Goal: Information Seeking & Learning: Learn about a topic

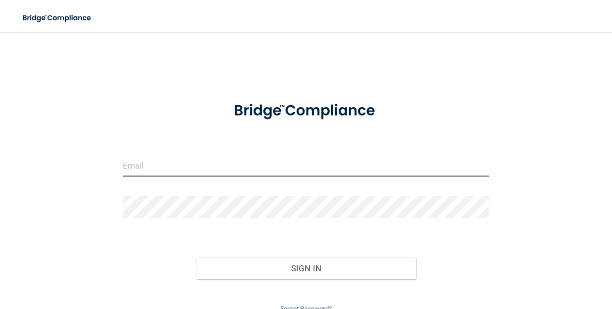
click at [327, 162] on input "email" at bounding box center [306, 165] width 367 height 22
type input "[EMAIL_ADDRESS][DOMAIN_NAME]"
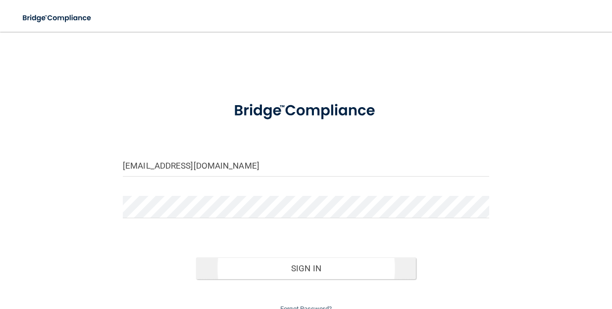
click at [274, 272] on button "Sign In" at bounding box center [306, 268] width 220 height 22
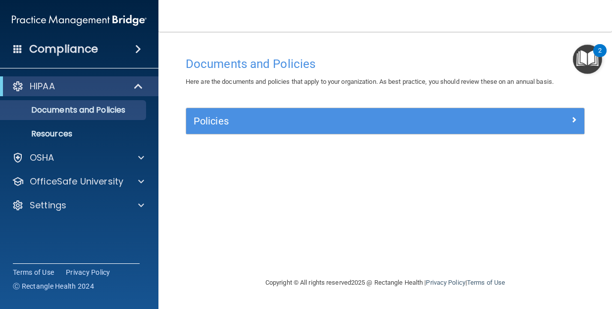
click at [581, 61] on img "Open Resource Center, 2 new notifications" at bounding box center [587, 59] width 29 height 29
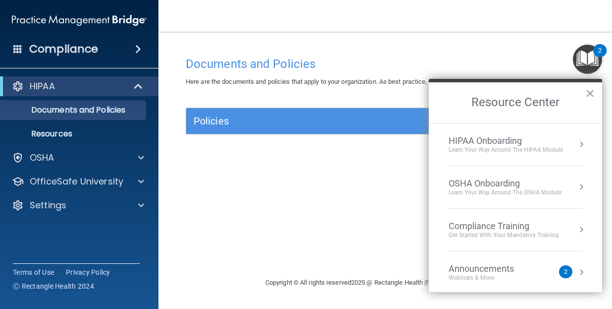
click at [504, 151] on div "Learn Your Way around the HIPAA module" at bounding box center [506, 150] width 114 height 8
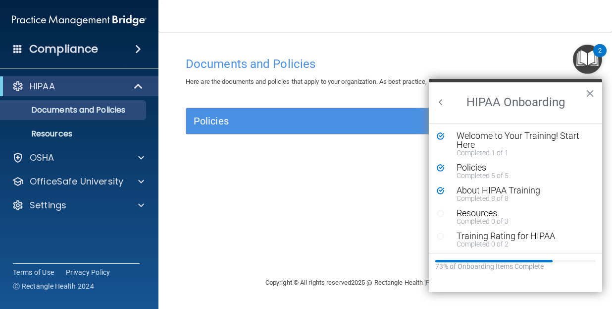
click at [438, 106] on button "Back to Resource Center Home" at bounding box center [441, 102] width 10 height 10
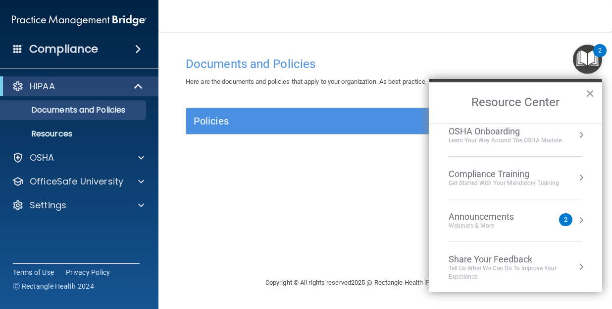
scroll to position [52, 0]
click at [492, 217] on div "Announcements" at bounding box center [491, 216] width 85 height 11
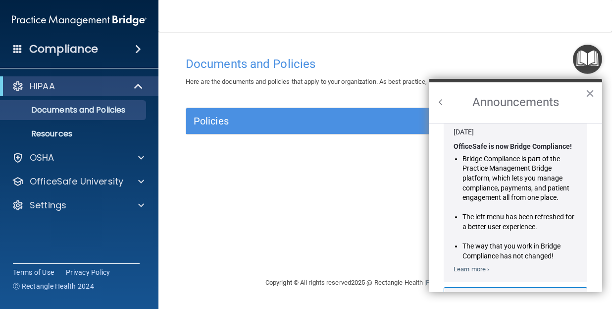
scroll to position [0, 0]
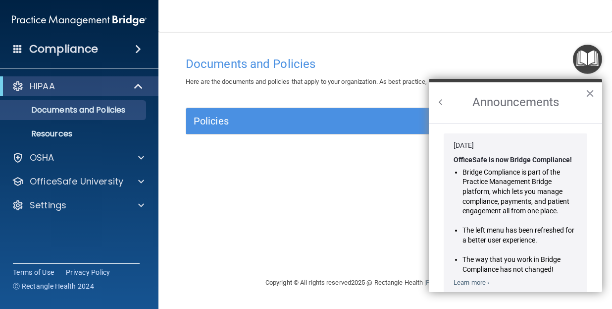
click at [442, 104] on button "Back to Resource Center Home" at bounding box center [441, 102] width 10 height 10
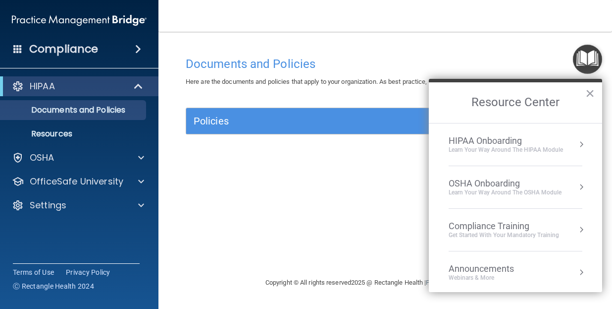
click at [498, 153] on div "Learn Your Way around the HIPAA module" at bounding box center [506, 150] width 114 height 8
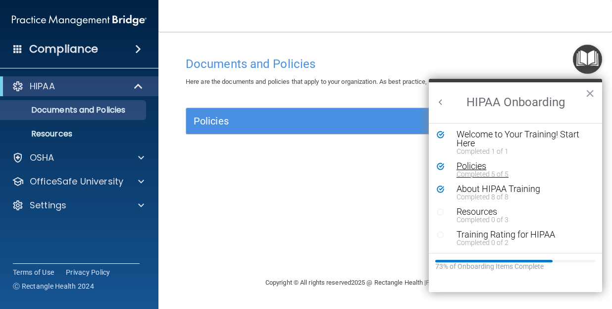
scroll to position [1, 0]
click at [491, 192] on div "About HIPAA Training" at bounding box center [523, 188] width 133 height 9
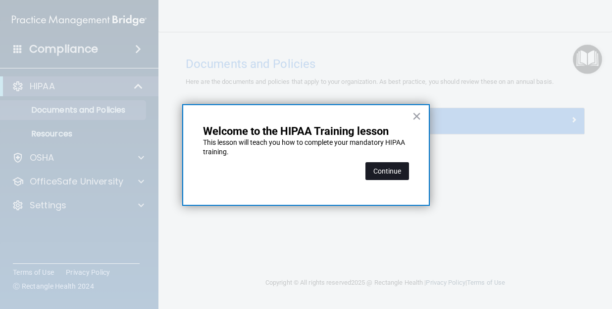
click at [392, 174] on button "Continue" at bounding box center [388, 171] width 44 height 18
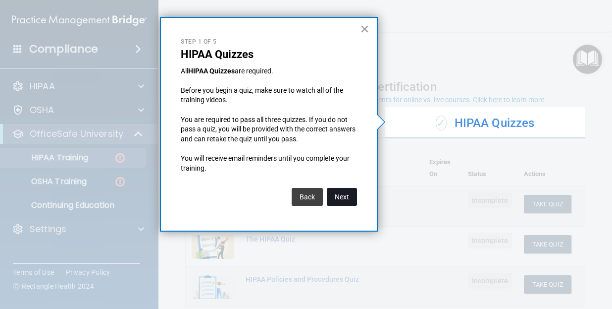
click at [352, 193] on button "Next" at bounding box center [342, 197] width 30 height 18
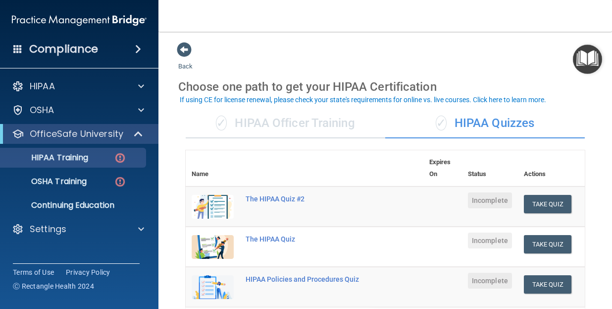
scroll to position [162, 0]
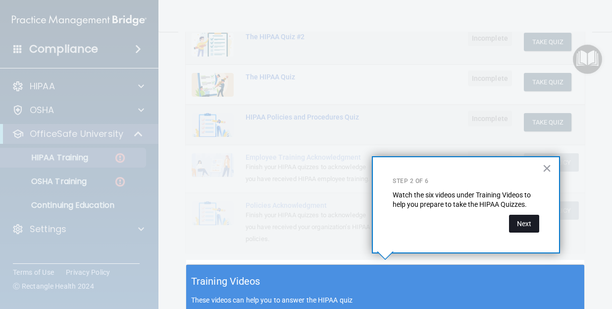
click at [517, 225] on button "Next" at bounding box center [524, 224] width 30 height 18
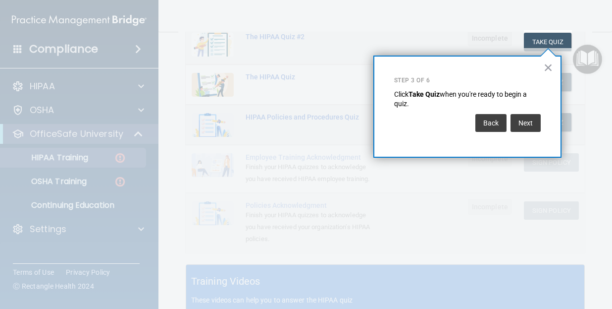
scroll to position [161, 0]
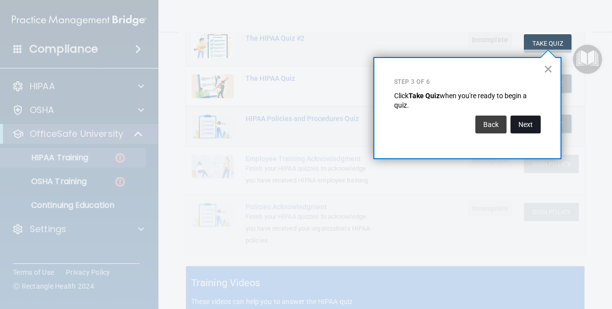
click at [533, 118] on button "Next" at bounding box center [526, 124] width 30 height 18
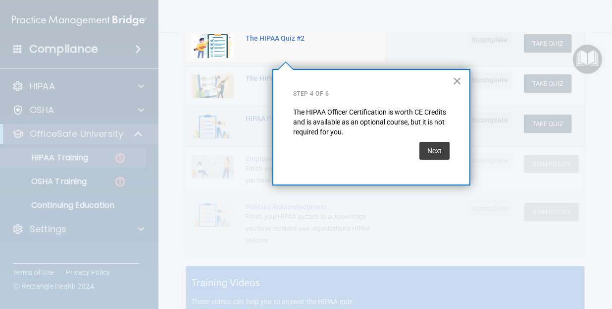
scroll to position [75, 0]
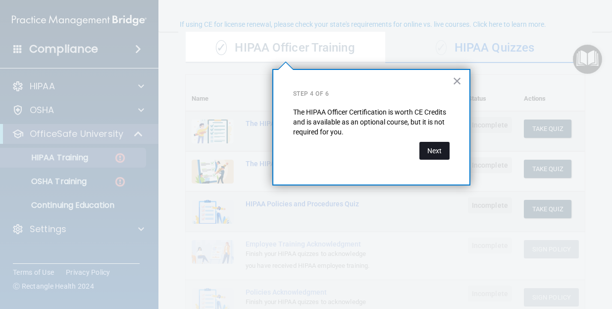
click at [435, 146] on button "Next" at bounding box center [435, 151] width 30 height 18
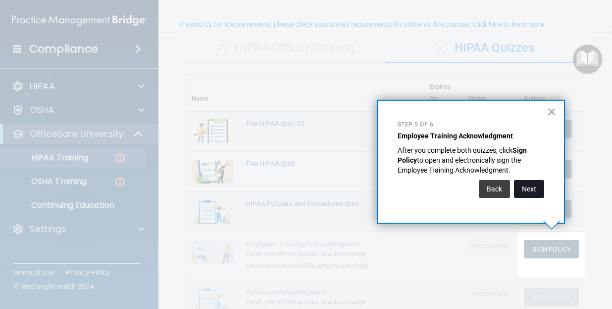
click at [540, 187] on button "Next" at bounding box center [529, 189] width 30 height 18
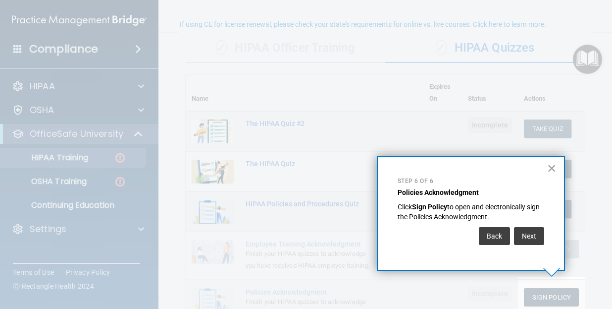
scroll to position [102, 0]
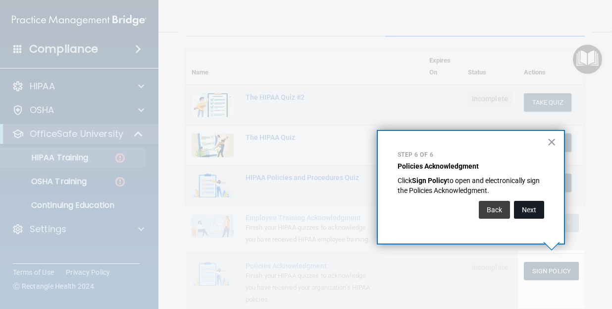
click at [537, 211] on button "Next" at bounding box center [529, 210] width 30 height 18
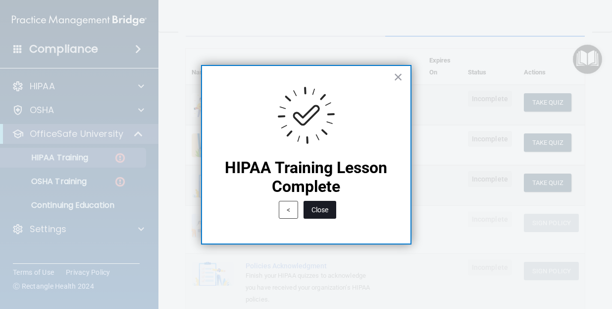
click at [318, 210] on button "Close" at bounding box center [320, 210] width 33 height 18
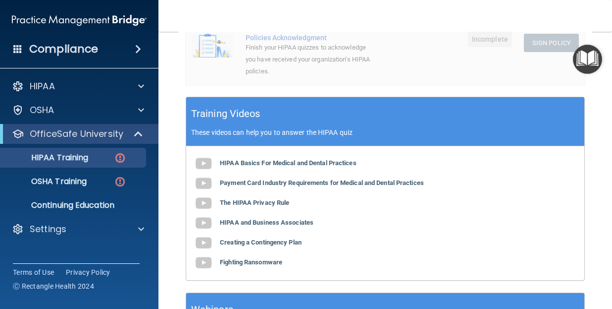
scroll to position [333, 0]
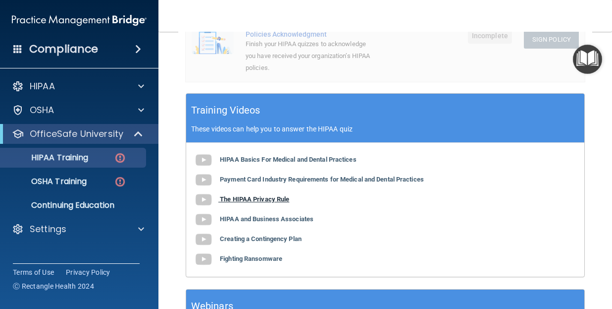
click at [256, 195] on b "The HIPAA Privacy Rule" at bounding box center [254, 198] width 69 height 7
